Goal: Task Accomplishment & Management: Use online tool/utility

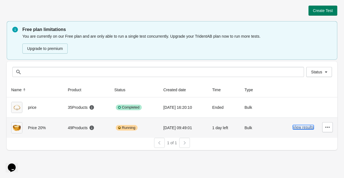
click at [304, 128] on button "View results" at bounding box center [303, 127] width 21 height 4
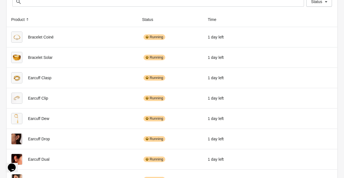
scroll to position [53, 0]
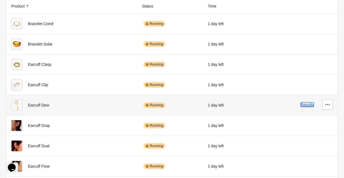
click at [311, 105] on button "Results" at bounding box center [307, 105] width 13 height 4
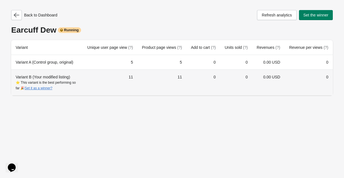
click at [56, 83] on div "Variant B (Your modified listing) ⭐ This variant is the best performing so far …" at bounding box center [47, 82] width 63 height 17
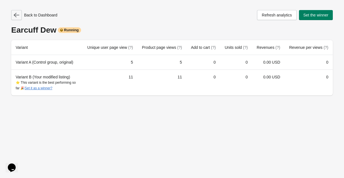
click at [18, 13] on icon "button" at bounding box center [17, 15] width 6 height 6
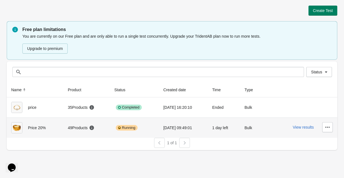
click at [44, 129] on div "Price 20%" at bounding box center [35, 127] width 48 height 11
click at [44, 128] on div "Price 20%" at bounding box center [35, 127] width 48 height 11
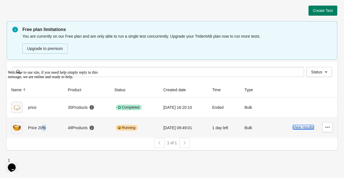
click at [306, 126] on button "View results" at bounding box center [303, 127] width 21 height 4
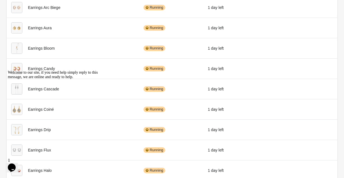
scroll to position [307, 0]
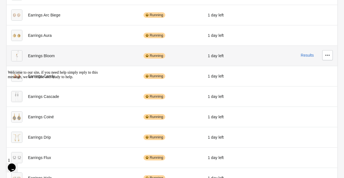
click at [49, 56] on div "Earrings Bloom" at bounding box center [72, 55] width 122 height 11
click at [308, 56] on button "Results" at bounding box center [307, 55] width 13 height 4
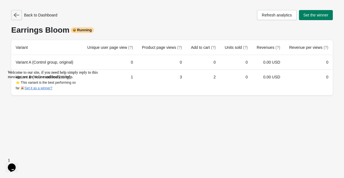
click at [19, 17] on icon "button" at bounding box center [17, 15] width 6 height 6
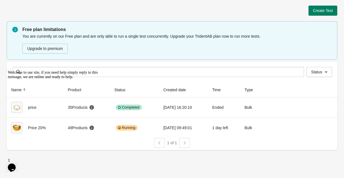
click at [8, 70] on icon "Chat attention grabber" at bounding box center [8, 70] width 0 height 0
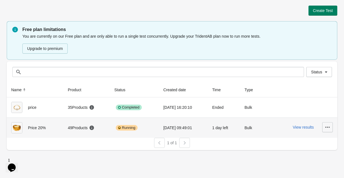
click at [327, 129] on icon "button" at bounding box center [328, 128] width 6 height 6
click at [325, 167] on span "Finish" at bounding box center [322, 165] width 11 height 6
